Goal: Information Seeking & Learning: Learn about a topic

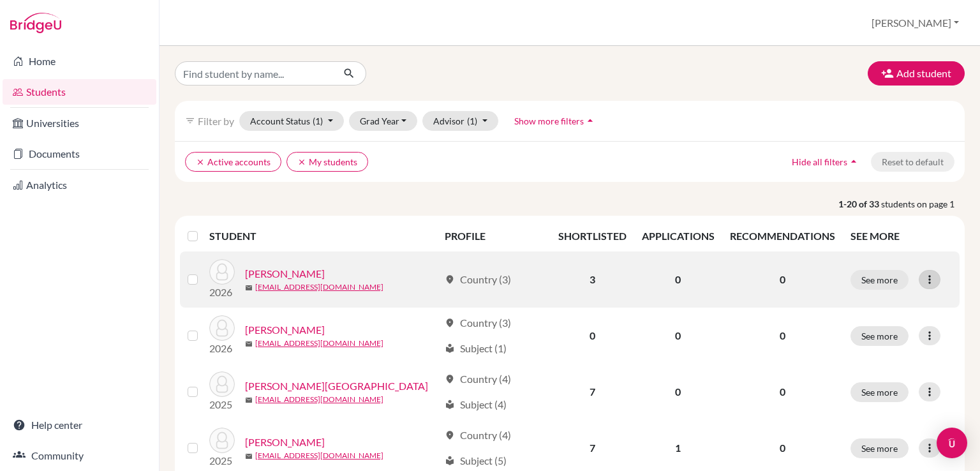
click at [923, 279] on icon at bounding box center [929, 279] width 13 height 13
click at [862, 307] on button "Edit student" at bounding box center [867, 305] width 101 height 20
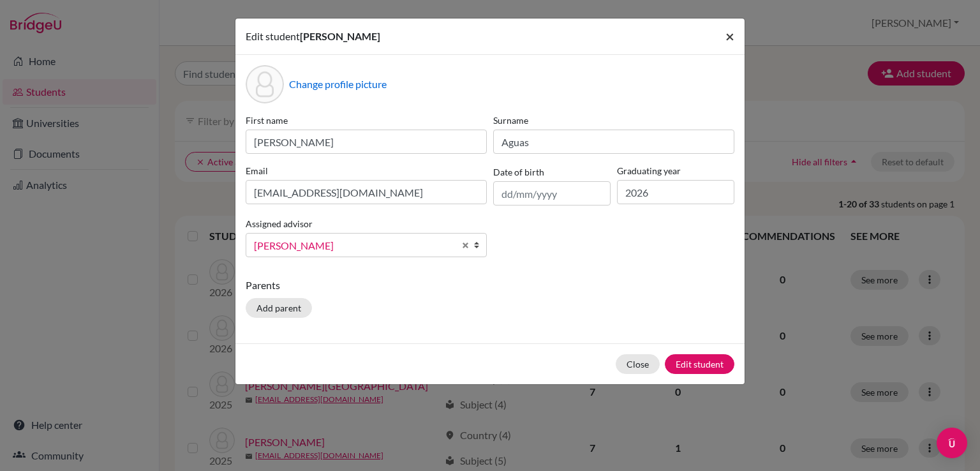
click at [730, 34] on span "×" at bounding box center [730, 36] width 9 height 19
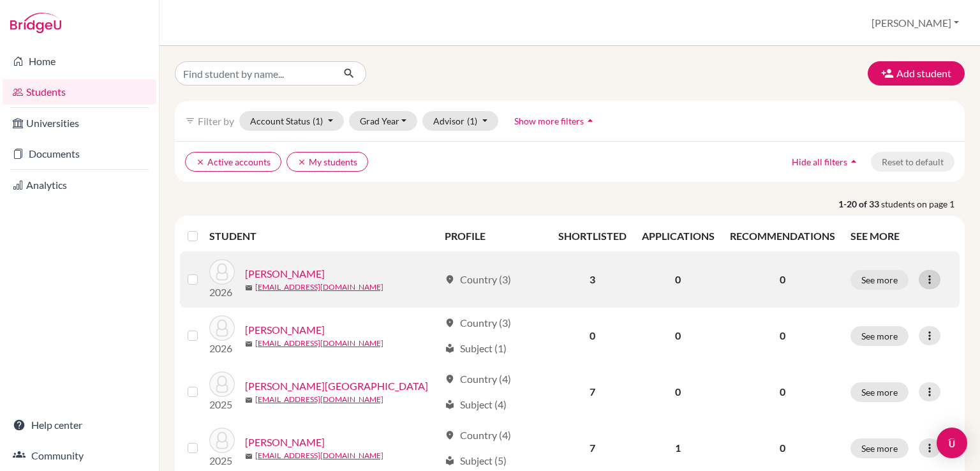
click at [923, 282] on icon at bounding box center [929, 279] width 13 height 13
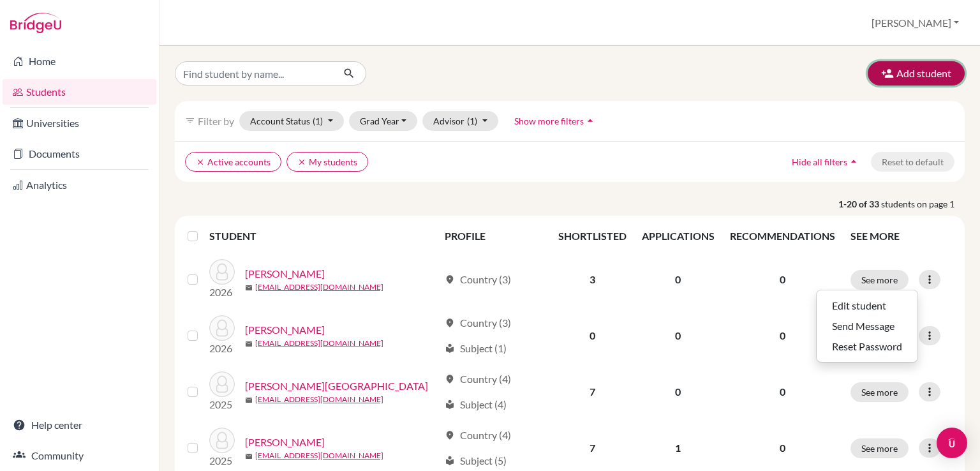
click at [905, 75] on button "Add student" at bounding box center [916, 73] width 97 height 24
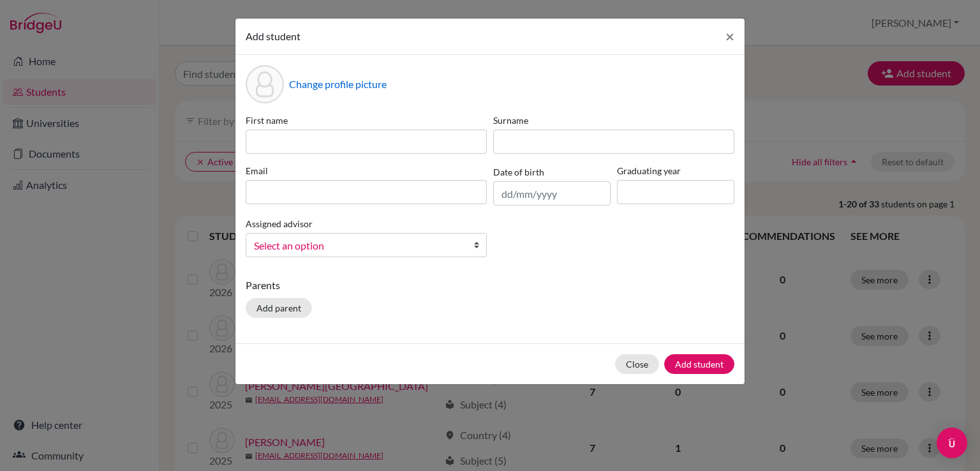
click at [776, 93] on div "Add student × Change profile picture First name Surname Email Date of birth Gra…" at bounding box center [490, 235] width 980 height 471
click at [639, 368] on button "Close" at bounding box center [637, 364] width 44 height 20
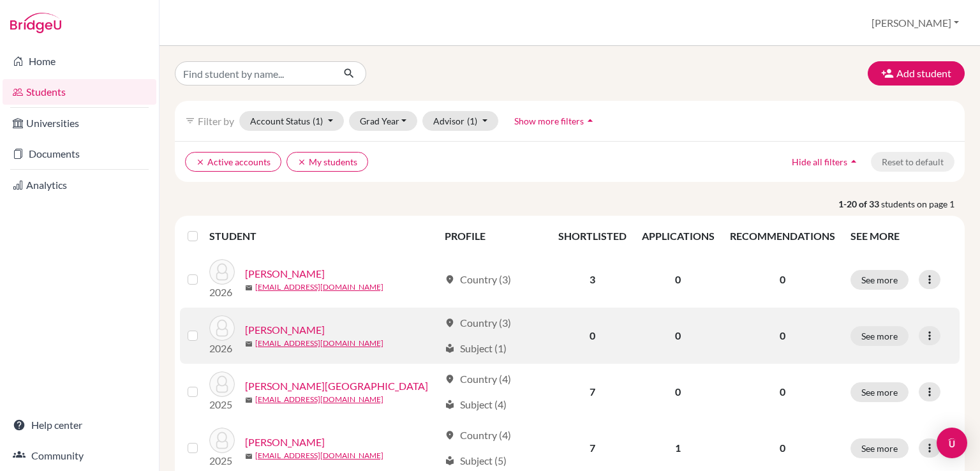
click at [288, 329] on link "Alvarez, Joaquin" at bounding box center [285, 329] width 80 height 15
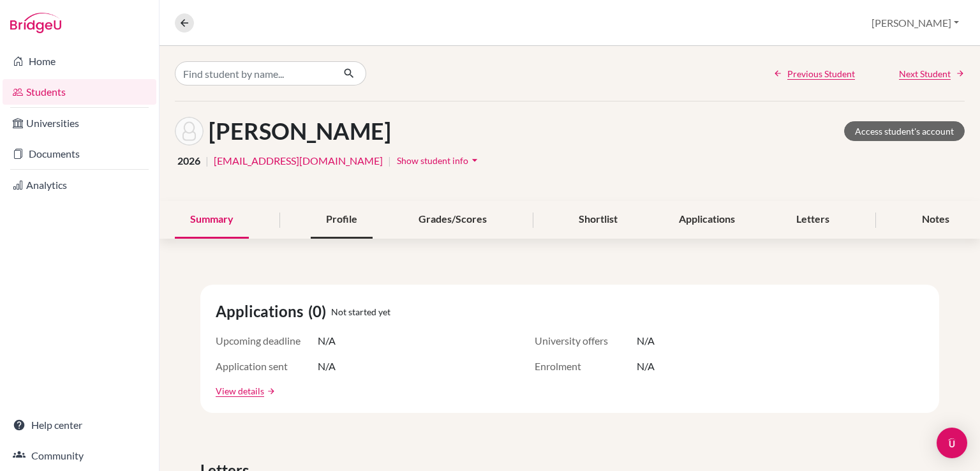
click at [355, 217] on div "Profile" at bounding box center [342, 220] width 62 height 38
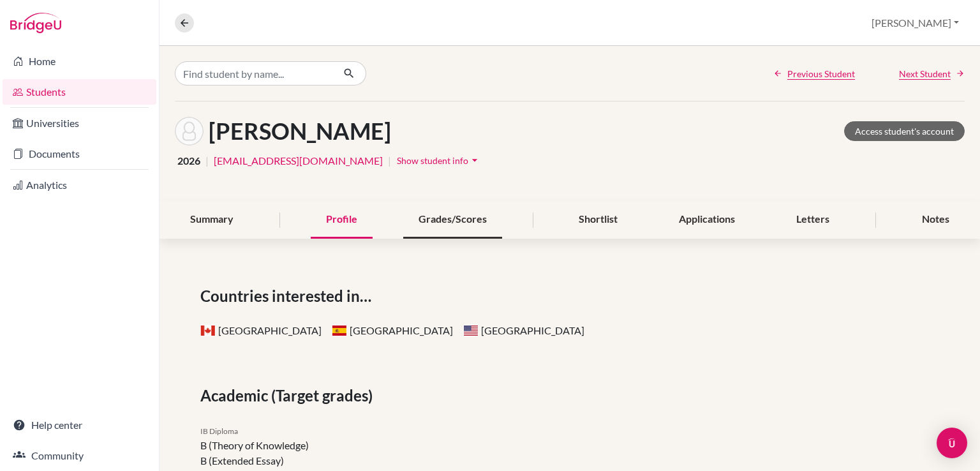
click at [452, 225] on div "Grades/Scores" at bounding box center [452, 220] width 99 height 38
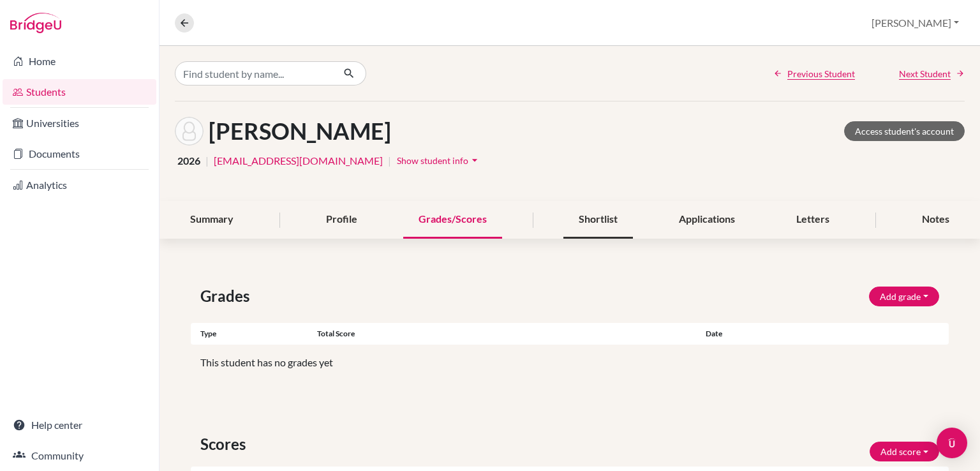
click at [620, 220] on div "Shortlist" at bounding box center [598, 220] width 70 height 38
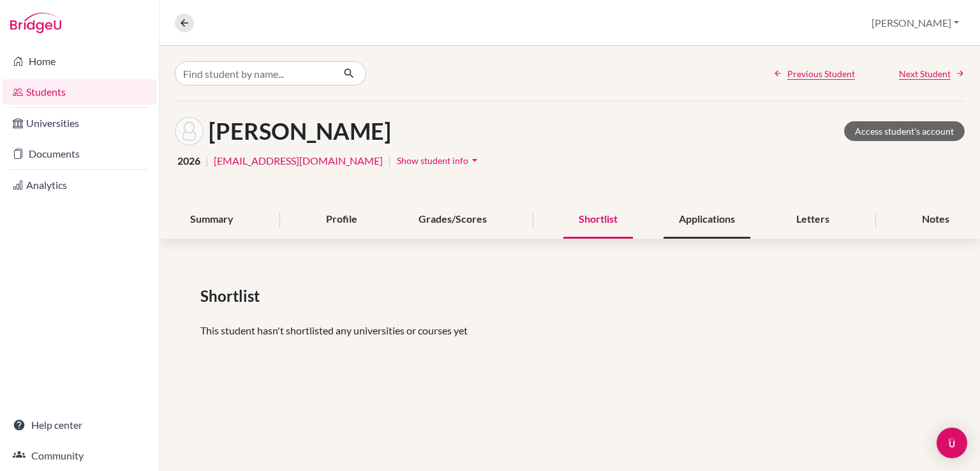
click at [682, 219] on div "Applications" at bounding box center [707, 220] width 87 height 38
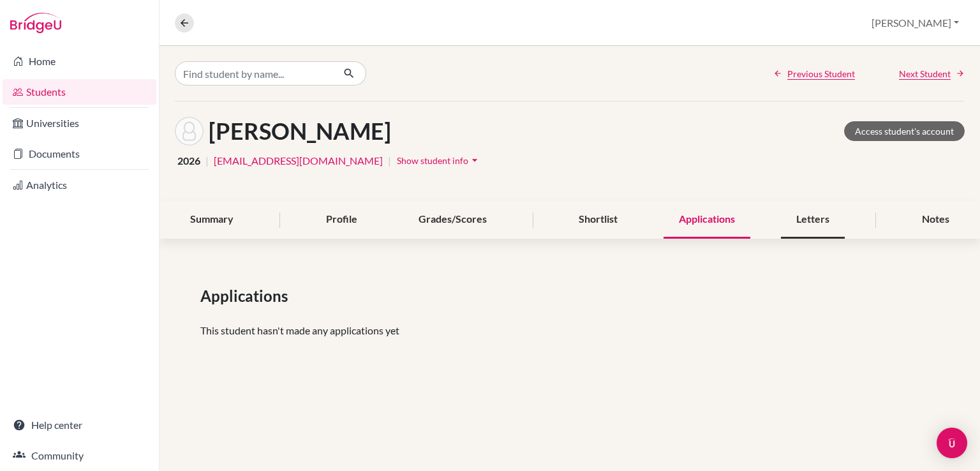
click at [812, 212] on div "Letters" at bounding box center [813, 220] width 64 height 38
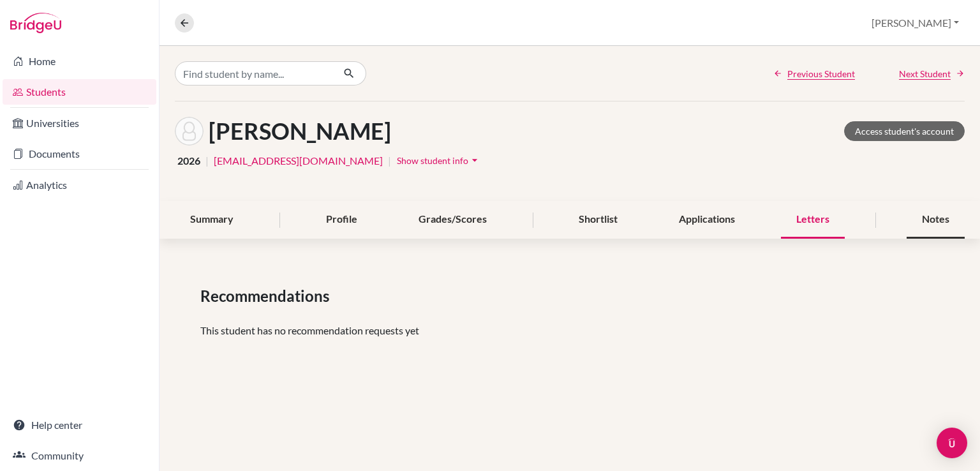
click at [929, 216] on div "Notes" at bounding box center [936, 220] width 58 height 38
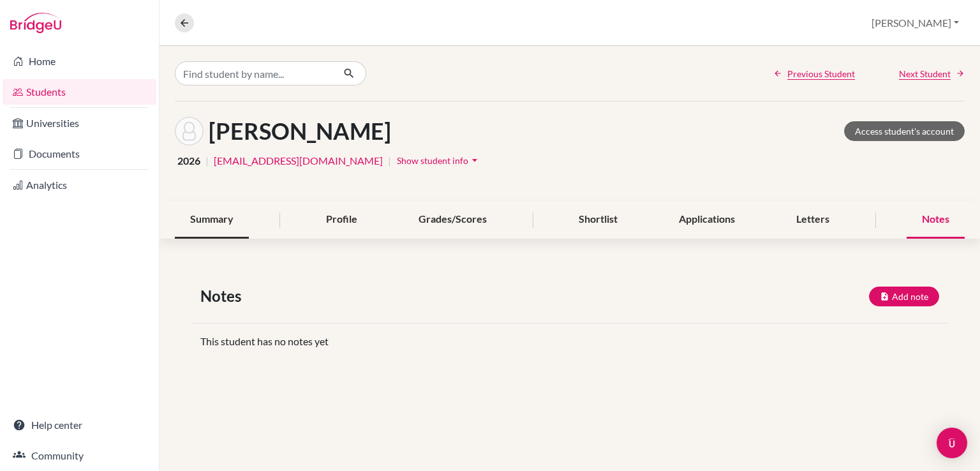
click at [216, 223] on div "Summary" at bounding box center [212, 220] width 74 height 38
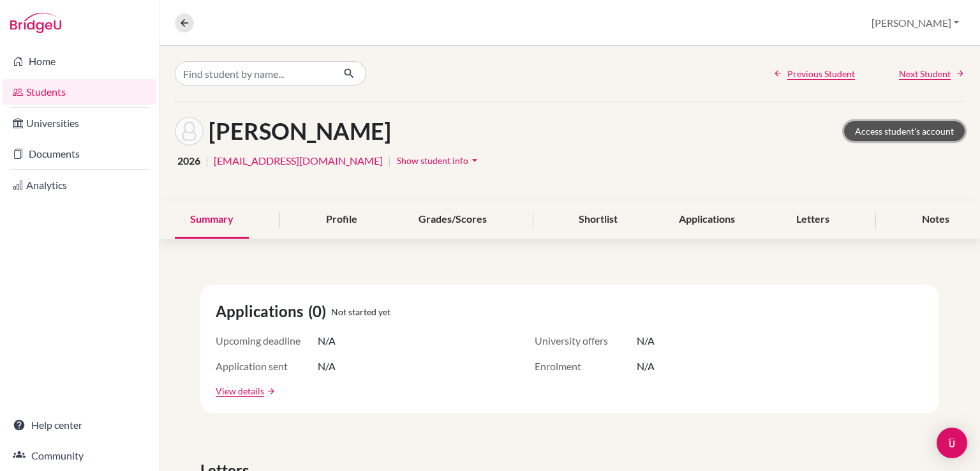
click at [906, 133] on link "Access student's account" at bounding box center [904, 131] width 121 height 20
